Goal: Transaction & Acquisition: Purchase product/service

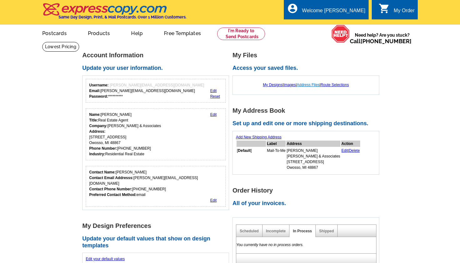
click at [312, 85] on link "Address Files" at bounding box center [308, 85] width 23 height 4
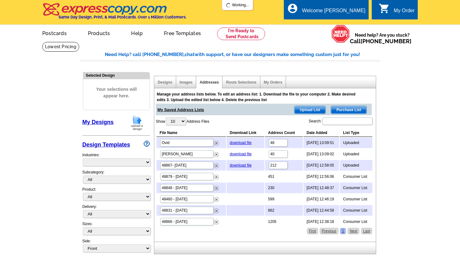
select select "785"
click at [275, 232] on div "Manage your address lists below. To edit an address list: 1. Download the file …" at bounding box center [264, 162] width 220 height 147
click at [301, 235] on div "Manage your address lists below. To edit an address list: 1. Download the file …" at bounding box center [264, 162] width 220 height 147
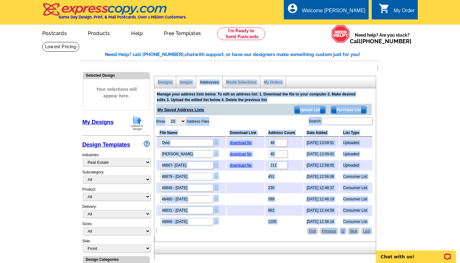
drag, startPoint x: 371, startPoint y: 114, endPoint x: 364, endPoint y: 85, distance: 30.5
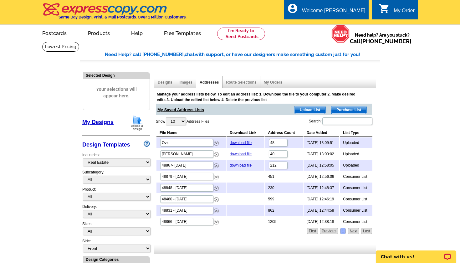
click at [230, 116] on div "Manage your address lists below. To edit an address list: 1. Download the file …" at bounding box center [264, 162] width 220 height 147
click at [313, 109] on span "Upload List" at bounding box center [310, 110] width 31 height 8
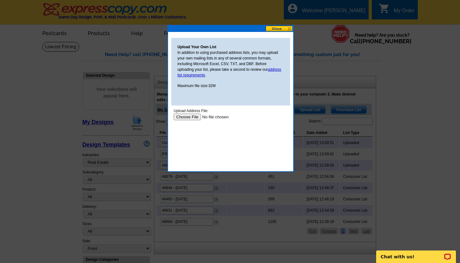
click at [284, 28] on button at bounding box center [280, 29] width 28 height 6
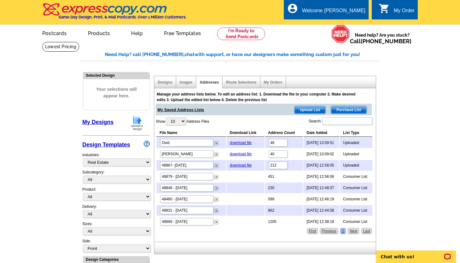
click at [345, 106] on span "Purchase List" at bounding box center [348, 110] width 35 height 8
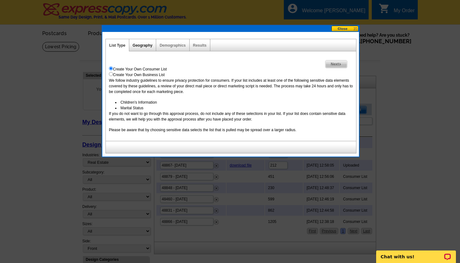
click at [146, 45] on link "Geography" at bounding box center [143, 45] width 20 height 4
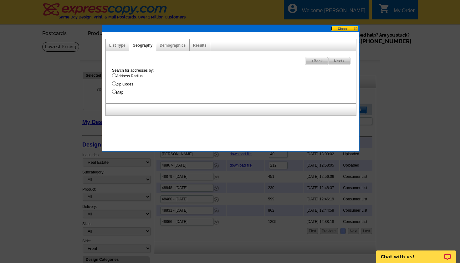
click at [115, 92] on input "Map" at bounding box center [114, 92] width 4 height 4
radio input "true"
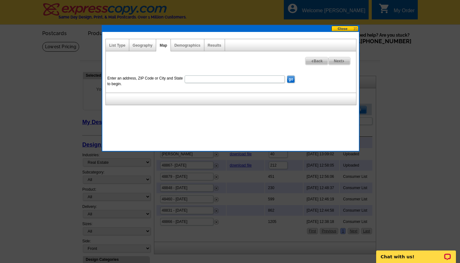
click at [204, 79] on input "Enter an address, ZIP Code or City and State to begin." at bounding box center [235, 79] width 100 height 8
type input "279 ardelean drive"
click at [292, 78] on input "go" at bounding box center [291, 79] width 8 height 8
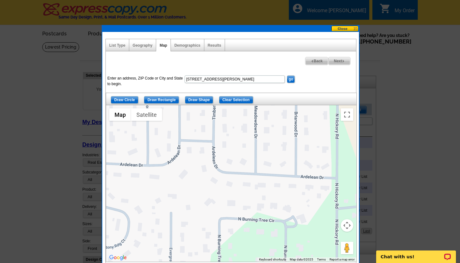
click at [181, 201] on div at bounding box center [231, 183] width 250 height 157
click at [348, 114] on button "Toggle fullscreen view" at bounding box center [347, 114] width 13 height 13
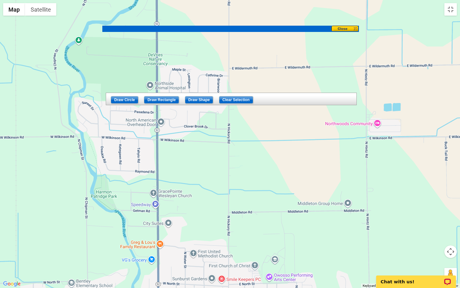
click at [177, 60] on div at bounding box center [230, 144] width 460 height 288
click at [450, 263] on button "Drag Pegman onto the map to open Street View" at bounding box center [451, 274] width 13 height 13
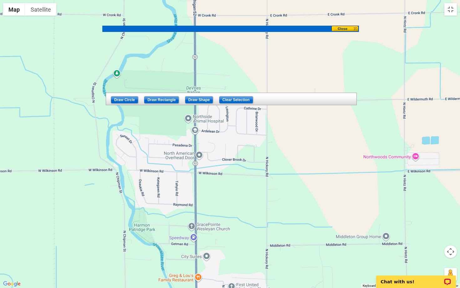
drag, startPoint x: 188, startPoint y: 54, endPoint x: 226, endPoint y: 87, distance: 50.2
click at [226, 87] on div at bounding box center [230, 144] width 460 height 288
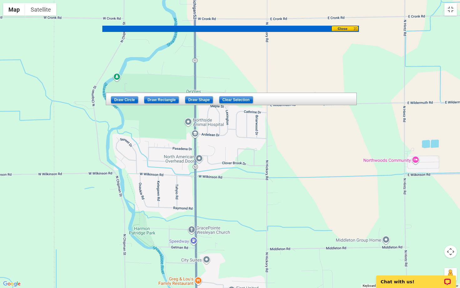
drag, startPoint x: 228, startPoint y: 103, endPoint x: 228, endPoint y: 108, distance: 4.4
click at [228, 108] on div at bounding box center [230, 144] width 460 height 288
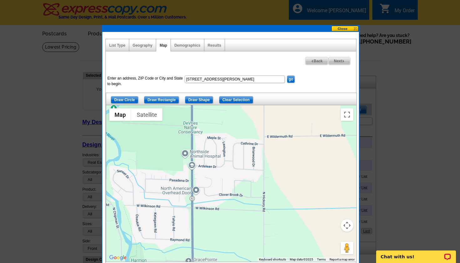
drag, startPoint x: 237, startPoint y: 133, endPoint x: 232, endPoint y: 125, distance: 9.8
click at [232, 125] on div at bounding box center [231, 183] width 250 height 157
click at [167, 99] on input "Draw Rectangle" at bounding box center [161, 100] width 35 height 8
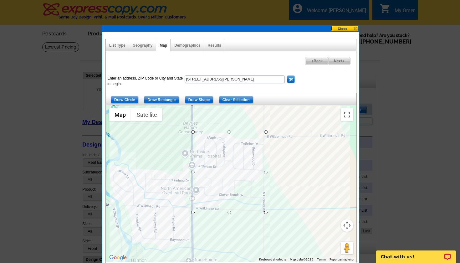
drag, startPoint x: 192, startPoint y: 132, endPoint x: 266, endPoint y: 212, distance: 109.3
click at [285, 60] on div "Next Addresses Found 187 Back Enter an address, ZIP Code or City and State to b…" at bounding box center [231, 156] width 251 height 210
click at [254, 74] on div "Enter an address, ZIP Code or City and State to begin. 279 ardelean drive go Dr…" at bounding box center [231, 162] width 250 height 199
click at [248, 178] on div at bounding box center [231, 183] width 250 height 157
click at [339, 60] on span "Next" at bounding box center [340, 61] width 22 height 8
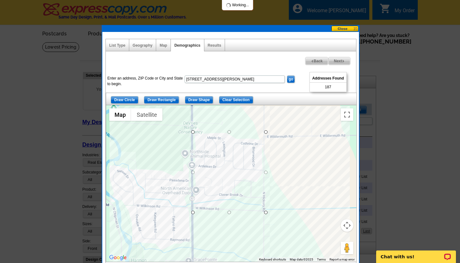
select select
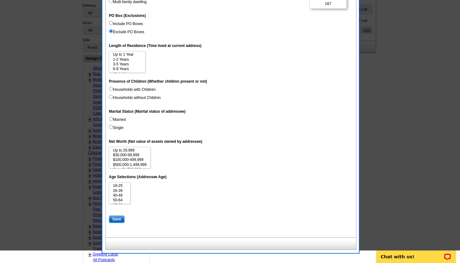
scroll to position [202, 0]
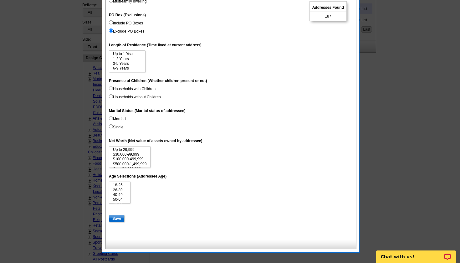
click at [119, 215] on input "Save" at bounding box center [117, 219] width 16 height 8
select select
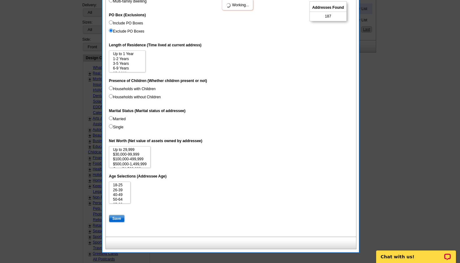
select select
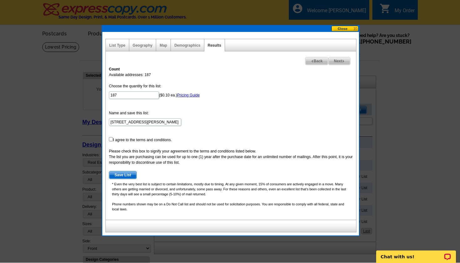
scroll to position [0, 0]
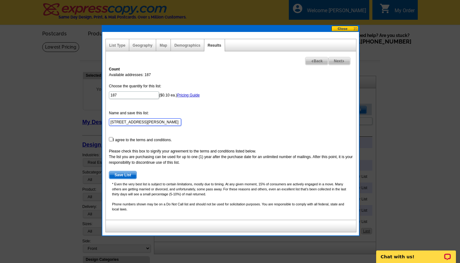
click at [137, 122] on input "279 ardelean drive - Oct 08" at bounding box center [145, 122] width 72 height 8
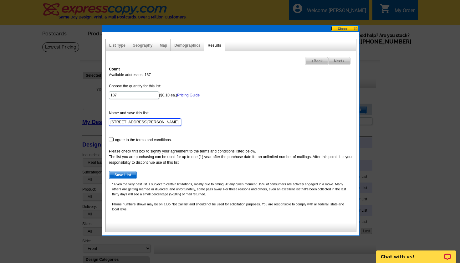
click at [137, 122] on input "279 ardelean drive - Oct 08" at bounding box center [145, 122] width 72 height 8
type input "Ardelean Subdivision"
click at [111, 140] on input "checkbox" at bounding box center [111, 139] width 4 height 4
checkbox input "true"
click at [183, 94] on link "Pricing Guide" at bounding box center [188, 95] width 23 height 4
